Goal: Information Seeking & Learning: Learn about a topic

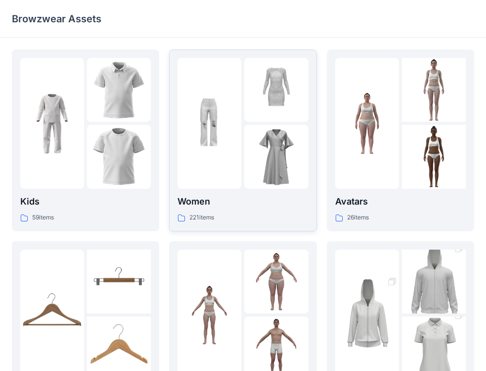
click at [219, 164] on div at bounding box center [210, 123] width 64 height 131
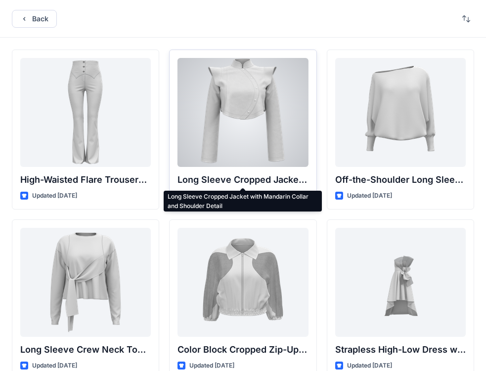
click at [209, 180] on p "Long Sleeve Cropped Jacket with Mandarin Collar and Shoulder Detail" at bounding box center [243, 180] width 131 height 14
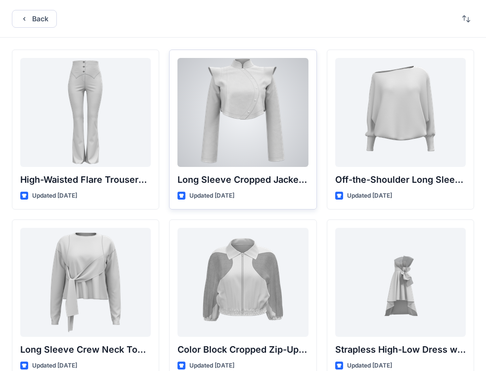
click at [209, 180] on p "Long Sleeve Cropped Jacket with Mandarin Collar and Shoulder Detail" at bounding box center [243, 180] width 131 height 14
